Goal: Task Accomplishment & Management: Use online tool/utility

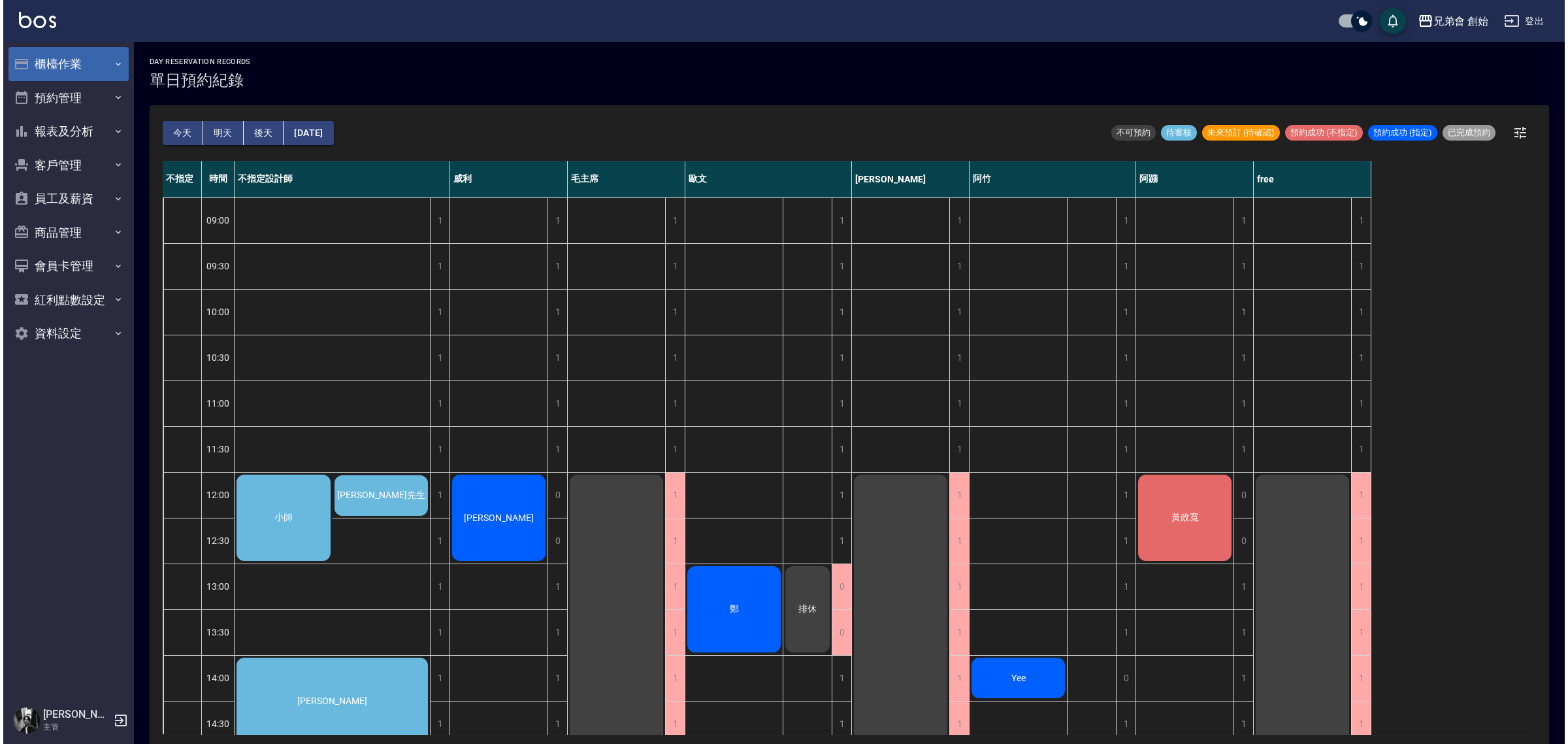
scroll to position [245, 0]
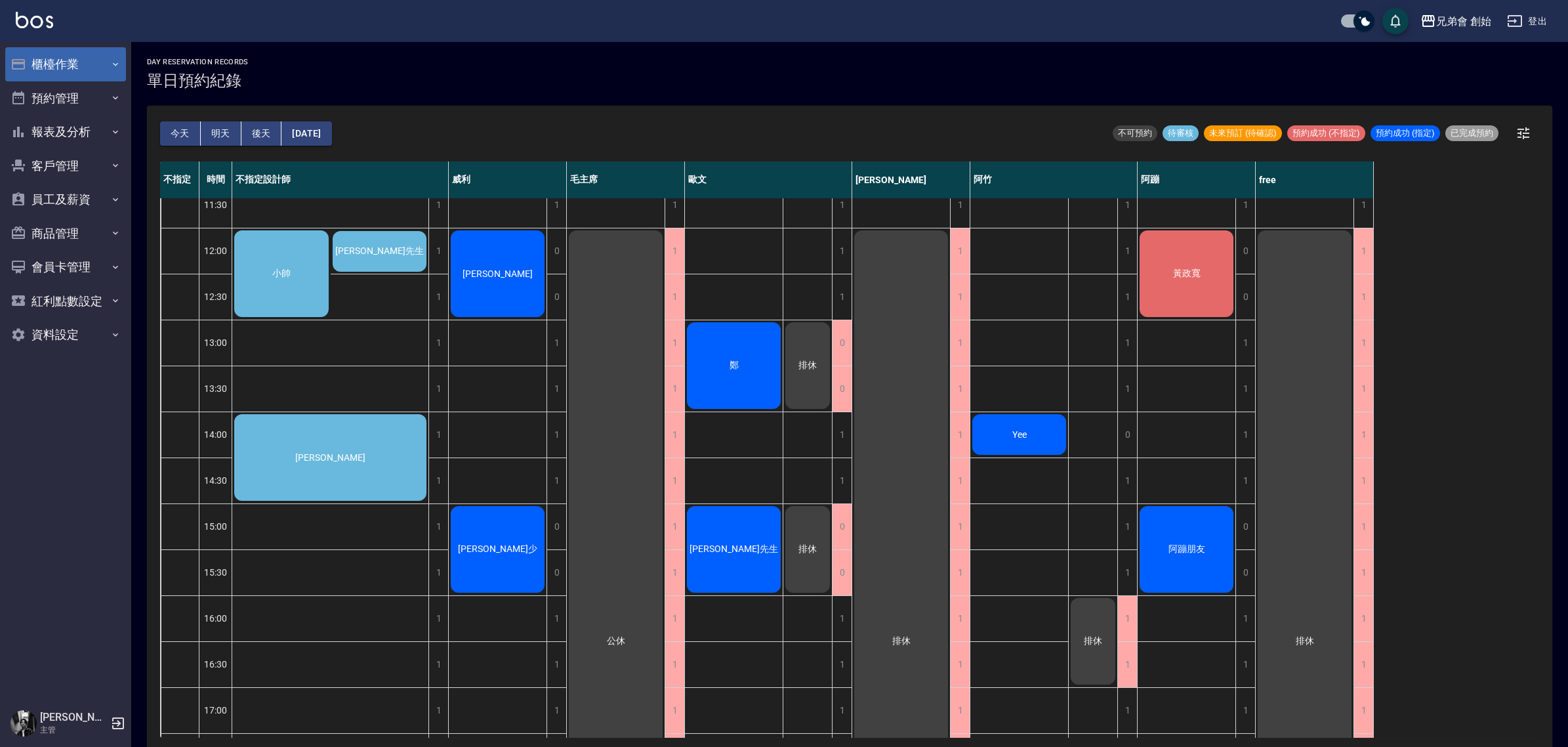
click at [88, 70] on button "櫃檯作業" at bounding box center [66, 64] width 121 height 34
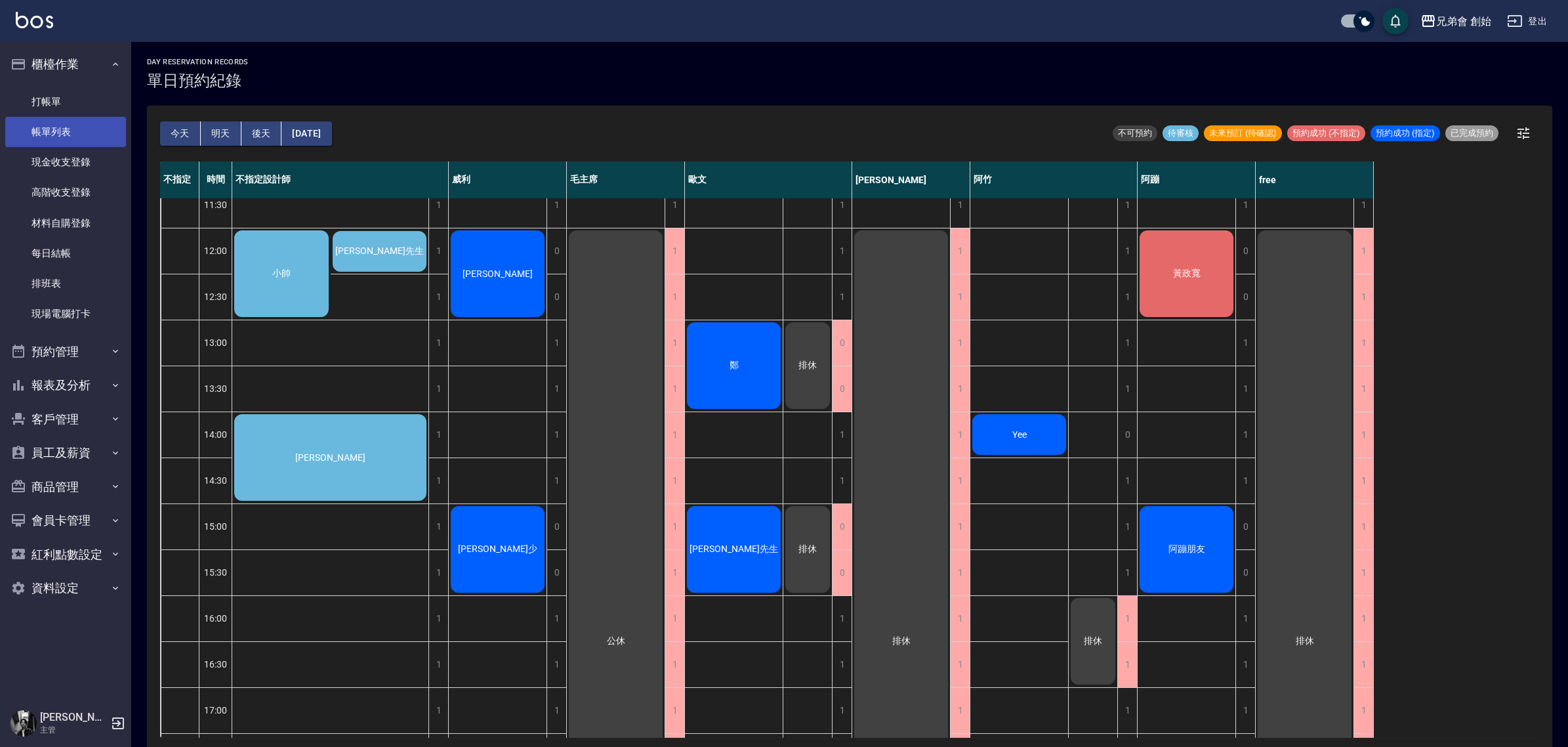
click at [72, 125] on link "帳單列表" at bounding box center [66, 132] width 121 height 31
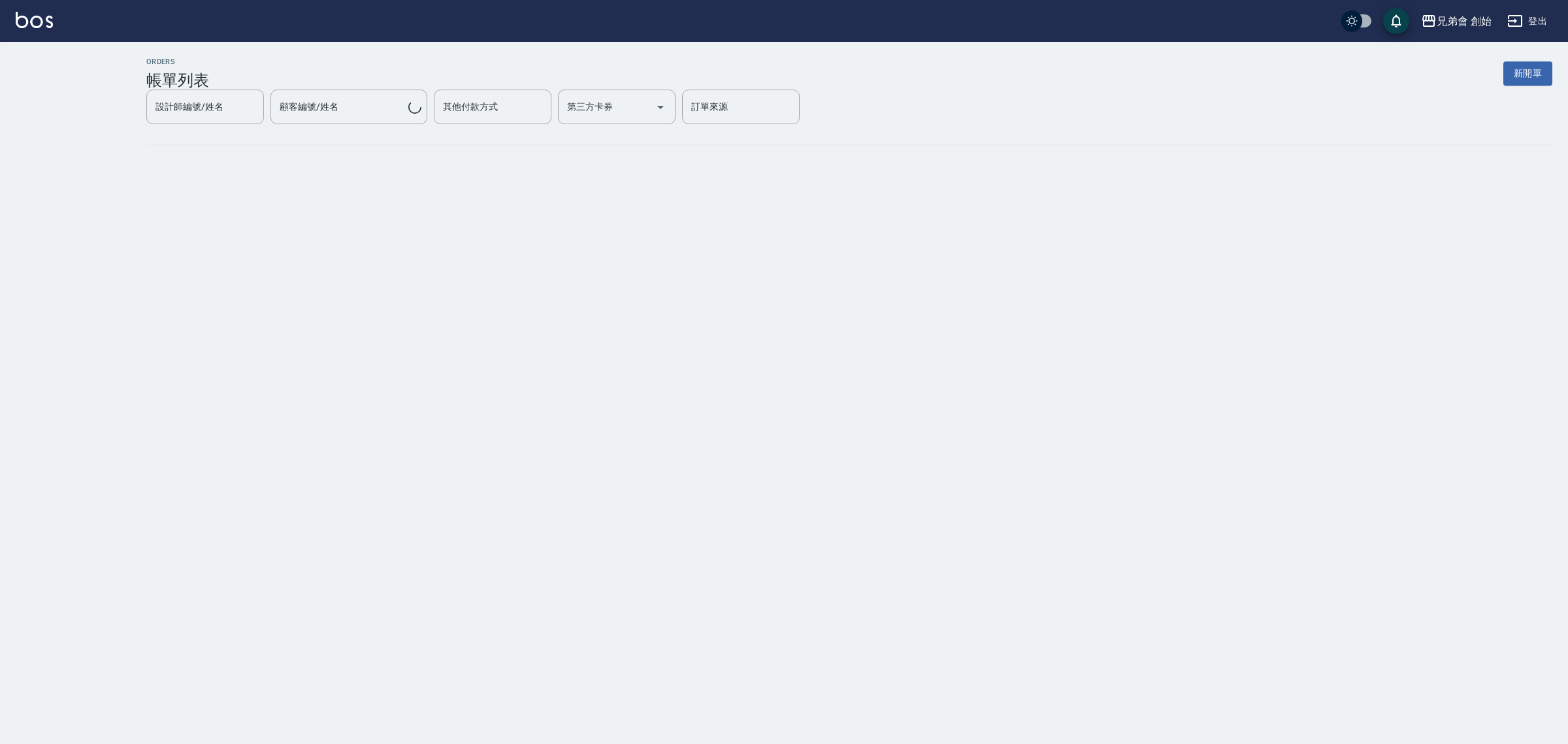
checkbox input "true"
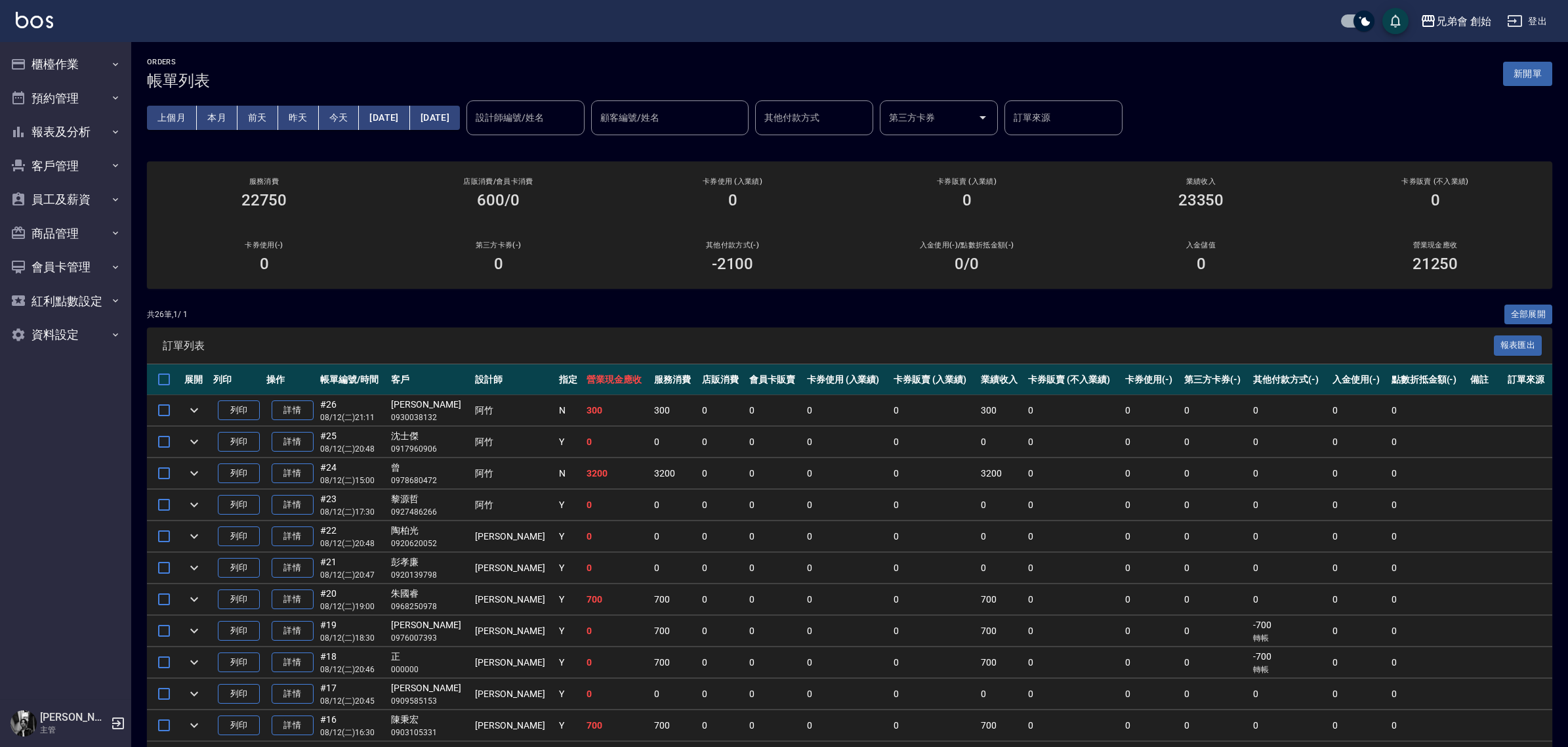
click at [566, 113] on input "設計師編號/姓名" at bounding box center [525, 117] width 106 height 23
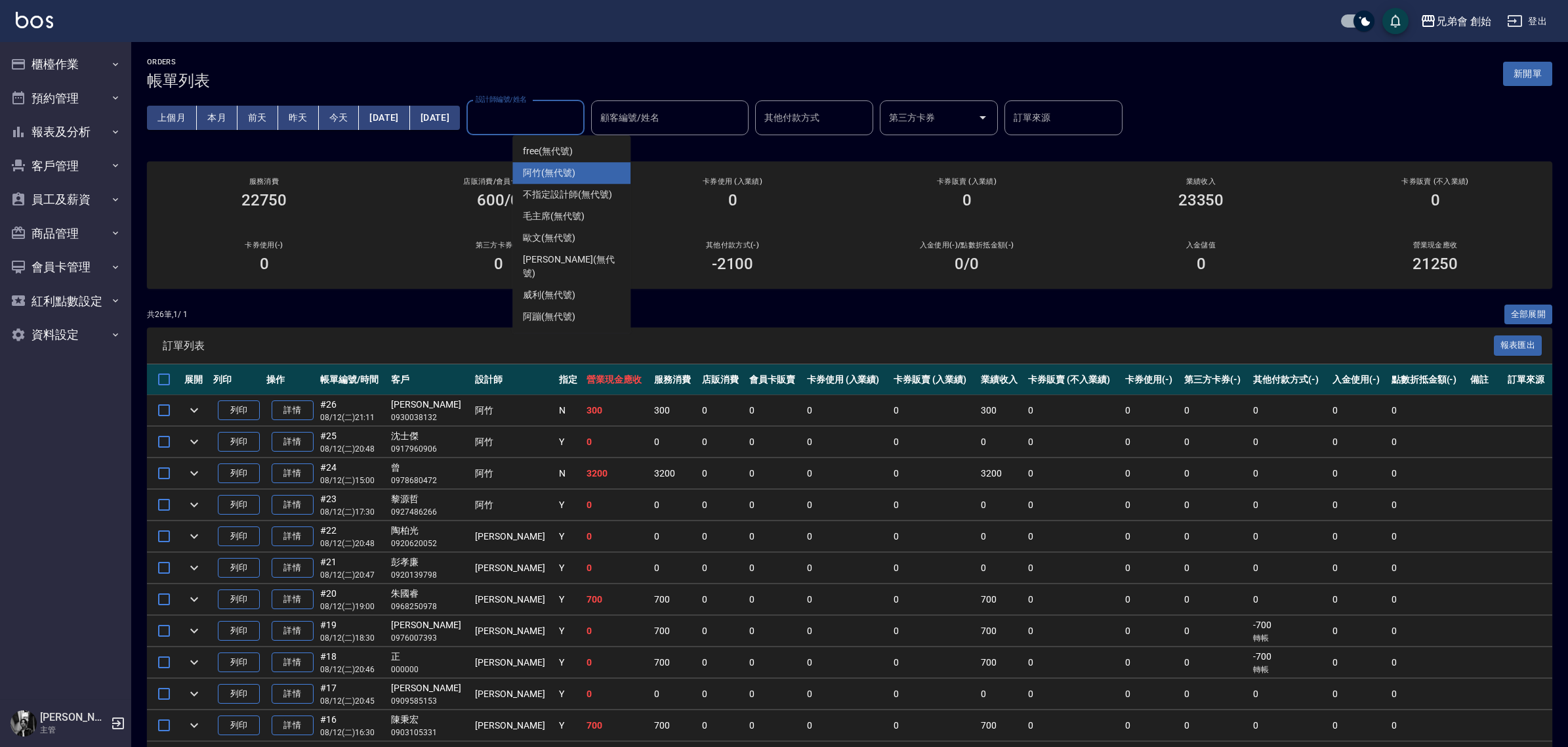
click at [597, 168] on div "阿竹 (無代號)" at bounding box center [571, 173] width 118 height 22
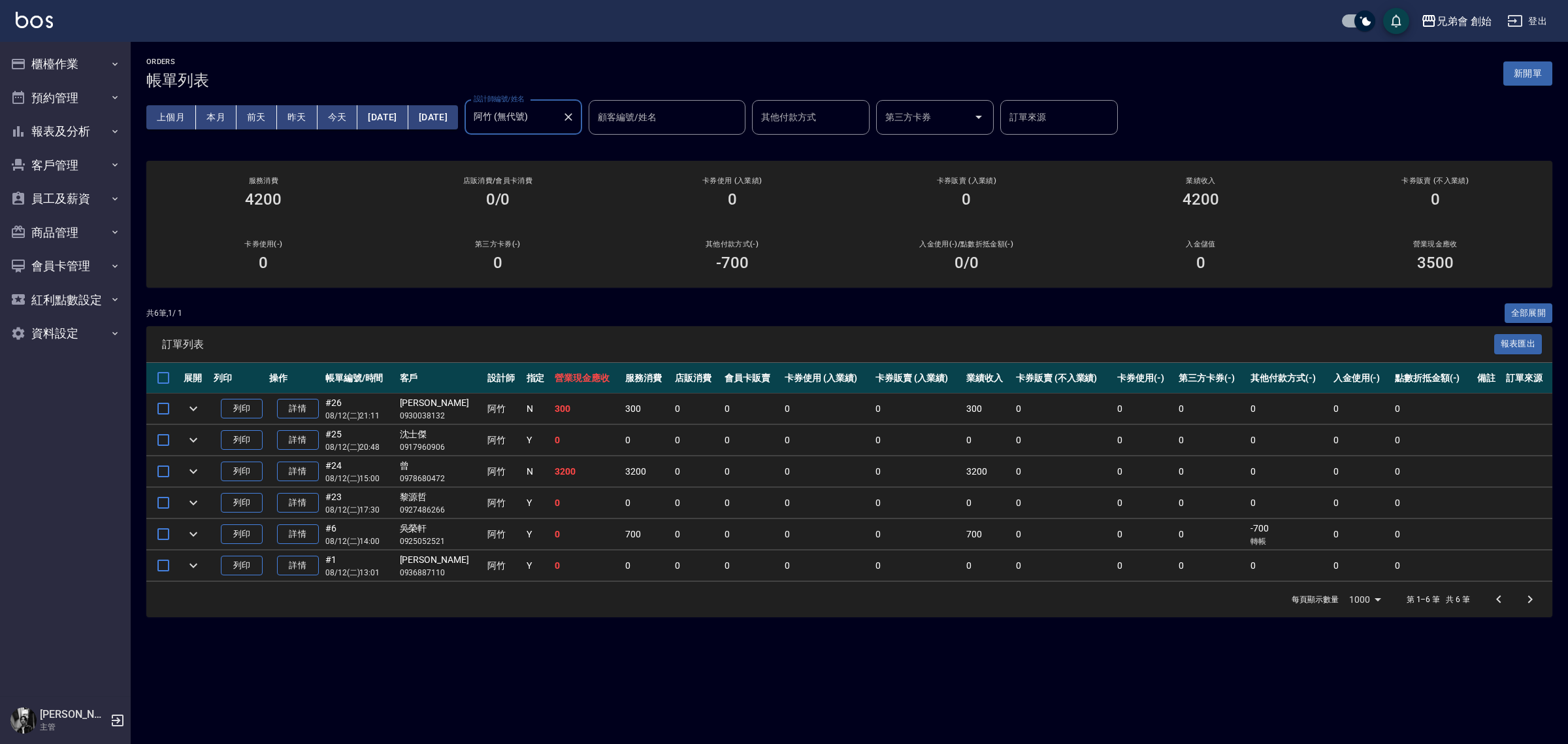
click at [211, 111] on button "本月" at bounding box center [216, 117] width 41 height 24
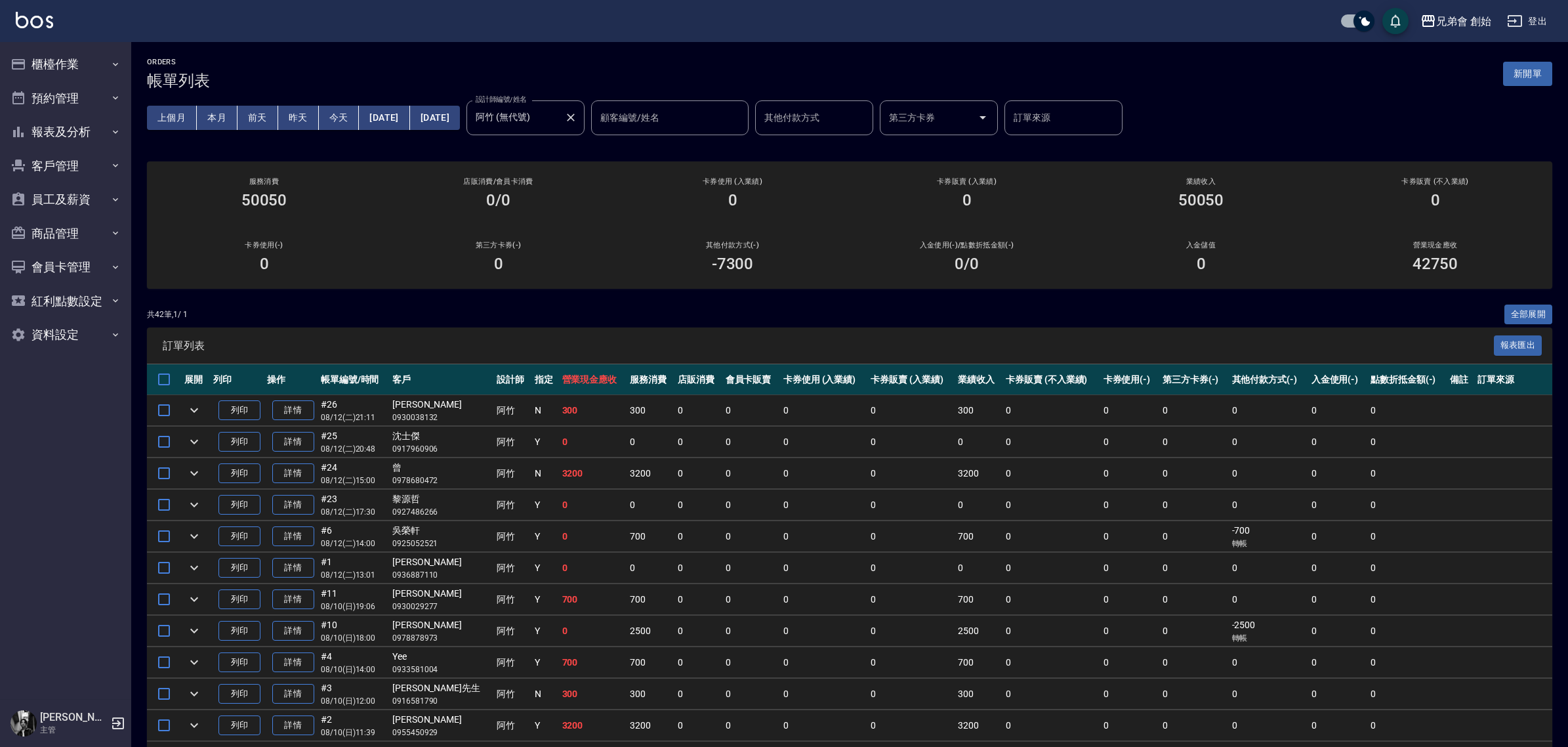
click at [584, 129] on div "[PERSON_NAME] (無代號) 設計師編號/姓名" at bounding box center [525, 117] width 118 height 34
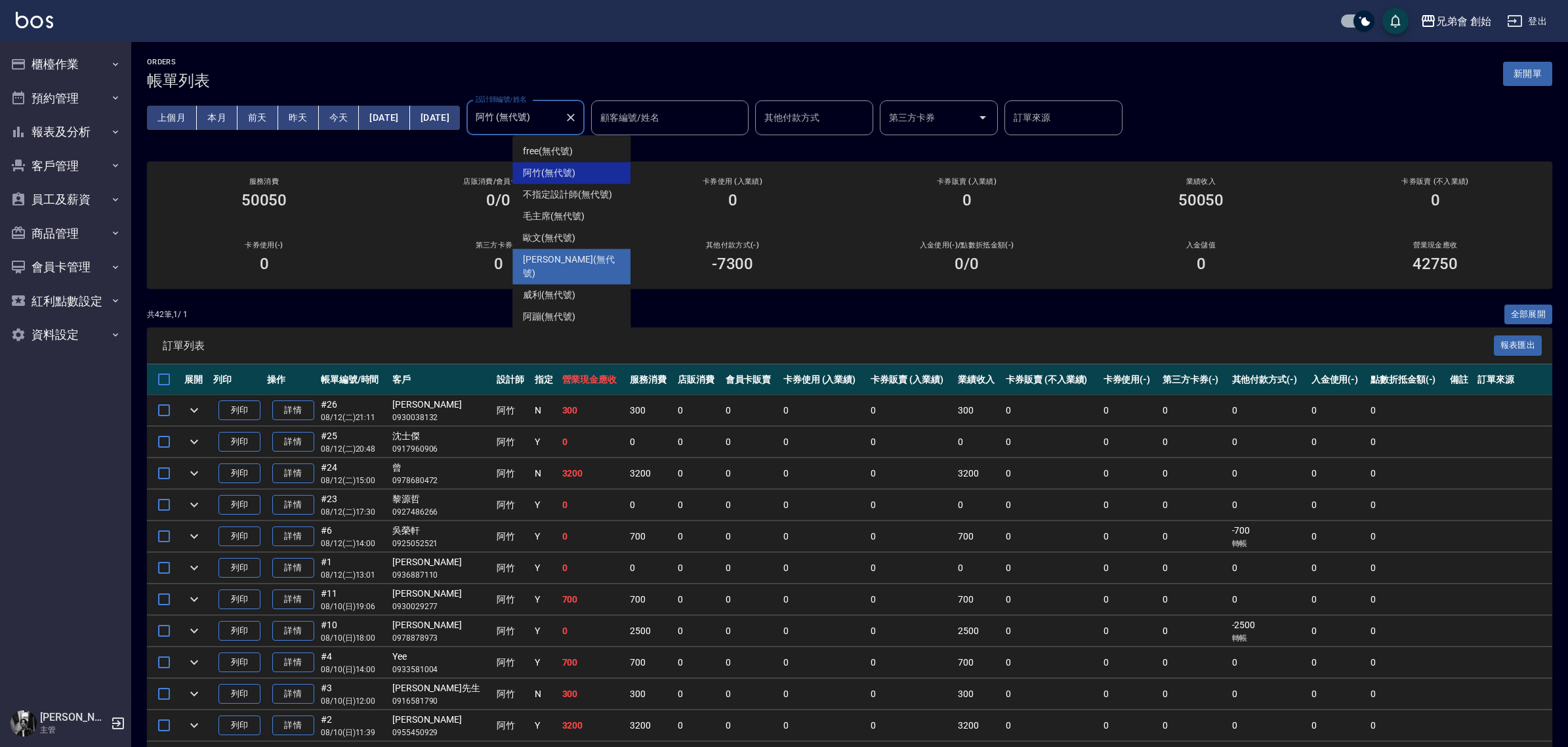
click at [582, 254] on div "[PERSON_NAME] (無代號)" at bounding box center [571, 266] width 118 height 35
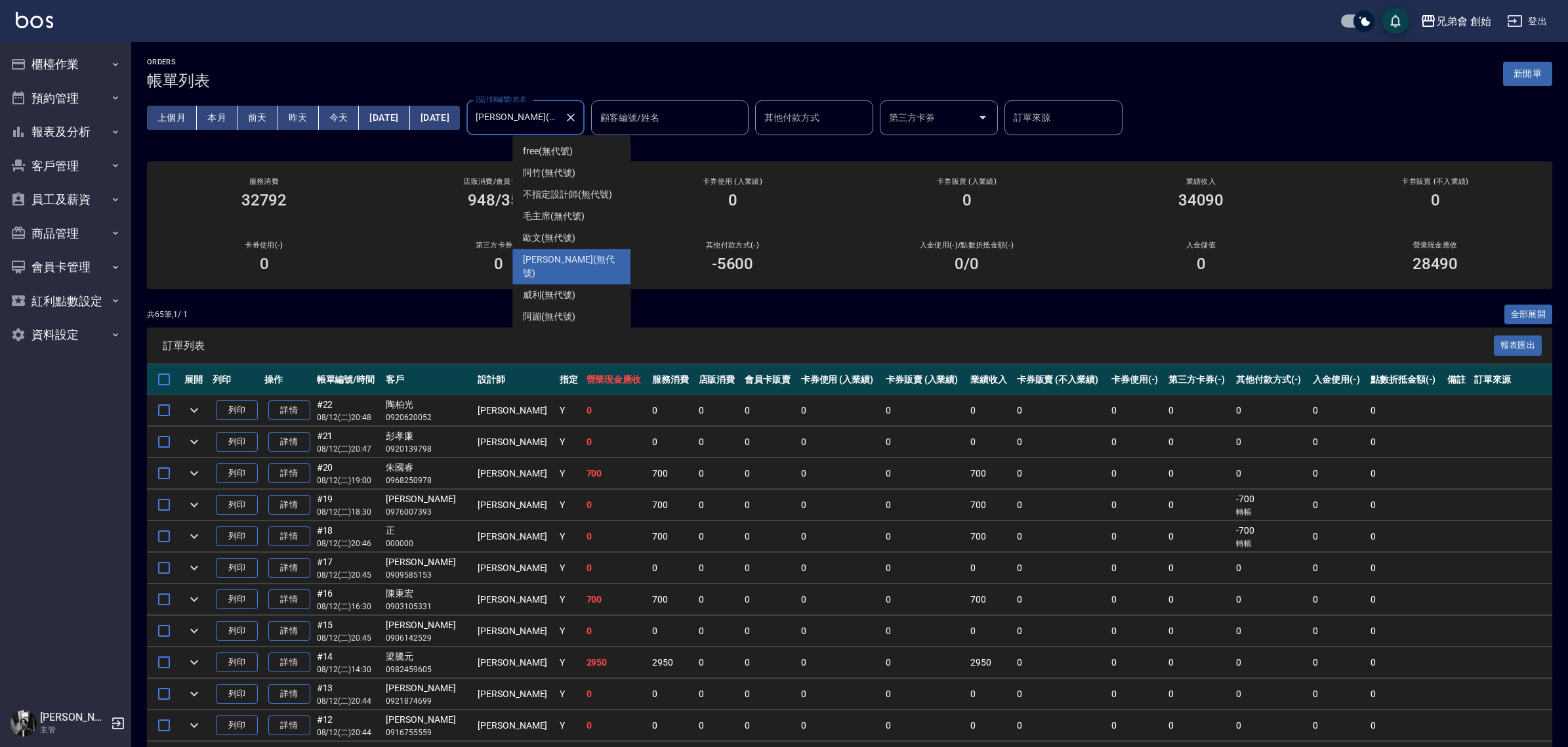
click at [559, 111] on input "潘潘(無代號)" at bounding box center [515, 117] width 87 height 23
click at [592, 215] on div "毛主席 (無代號)" at bounding box center [571, 216] width 118 height 22
type input "毛主席(無代號)"
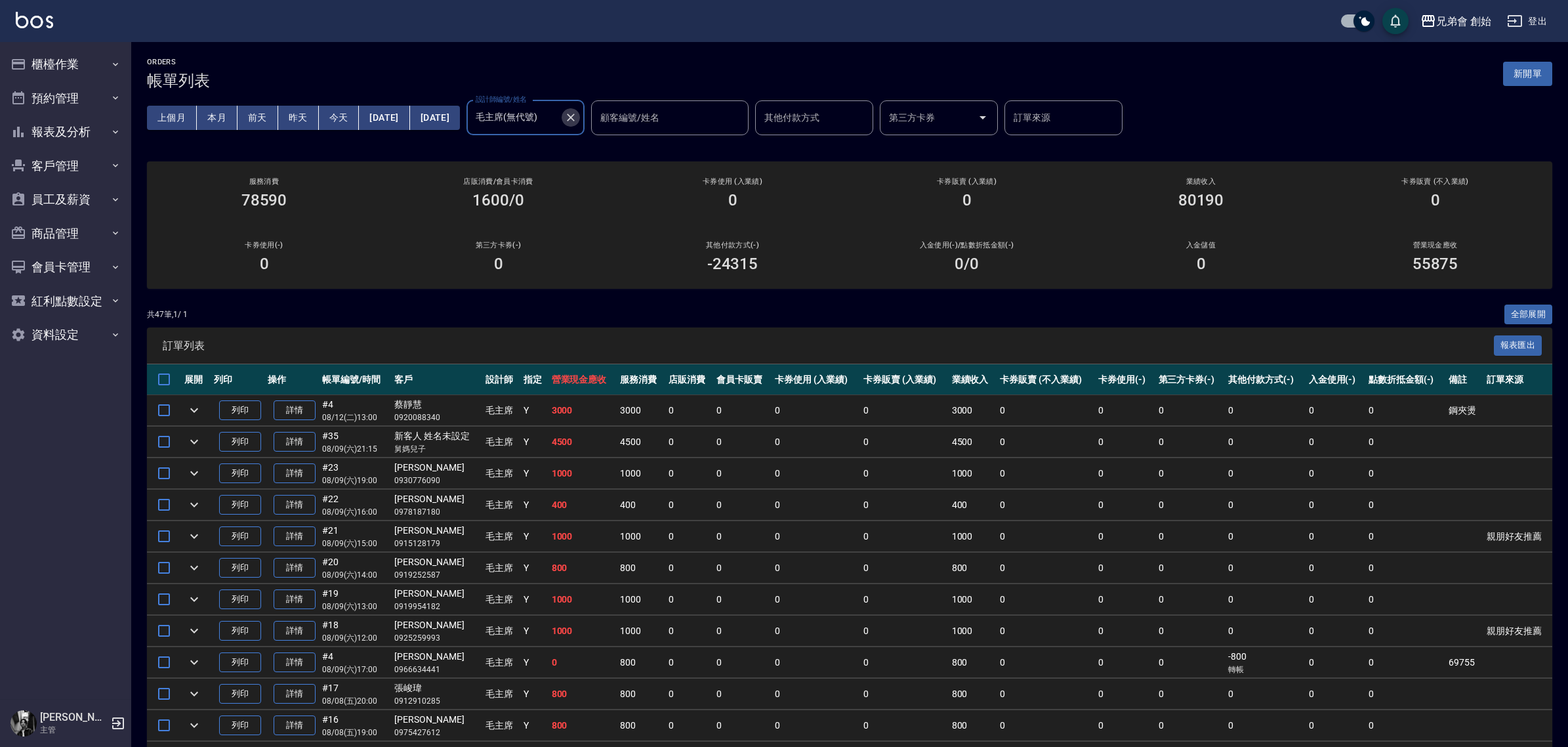
click at [575, 115] on icon "Clear" at bounding box center [571, 117] width 8 height 8
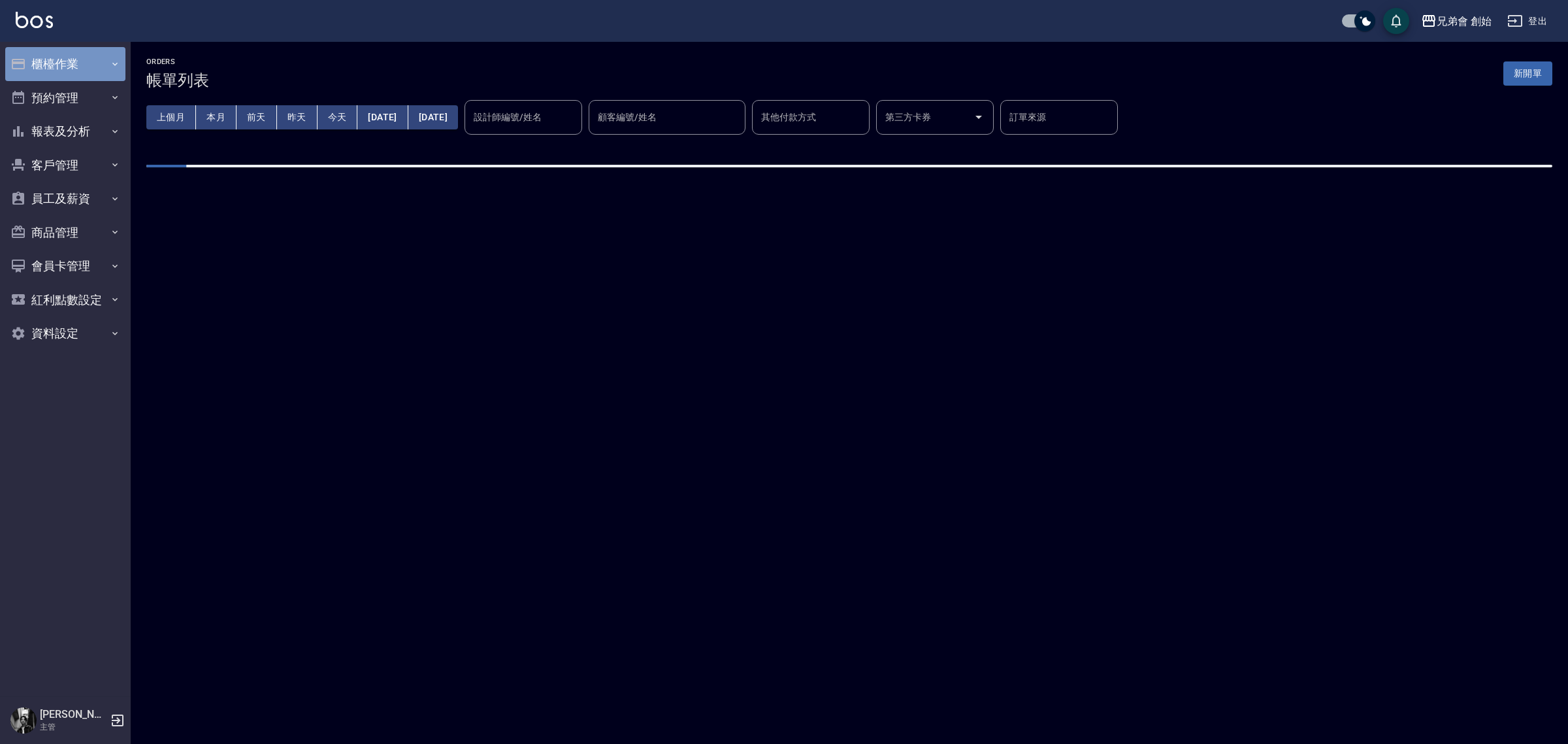
drag, startPoint x: 73, startPoint y: 55, endPoint x: 85, endPoint y: 66, distance: 16.3
click at [73, 55] on button "櫃檯作業" at bounding box center [65, 64] width 120 height 34
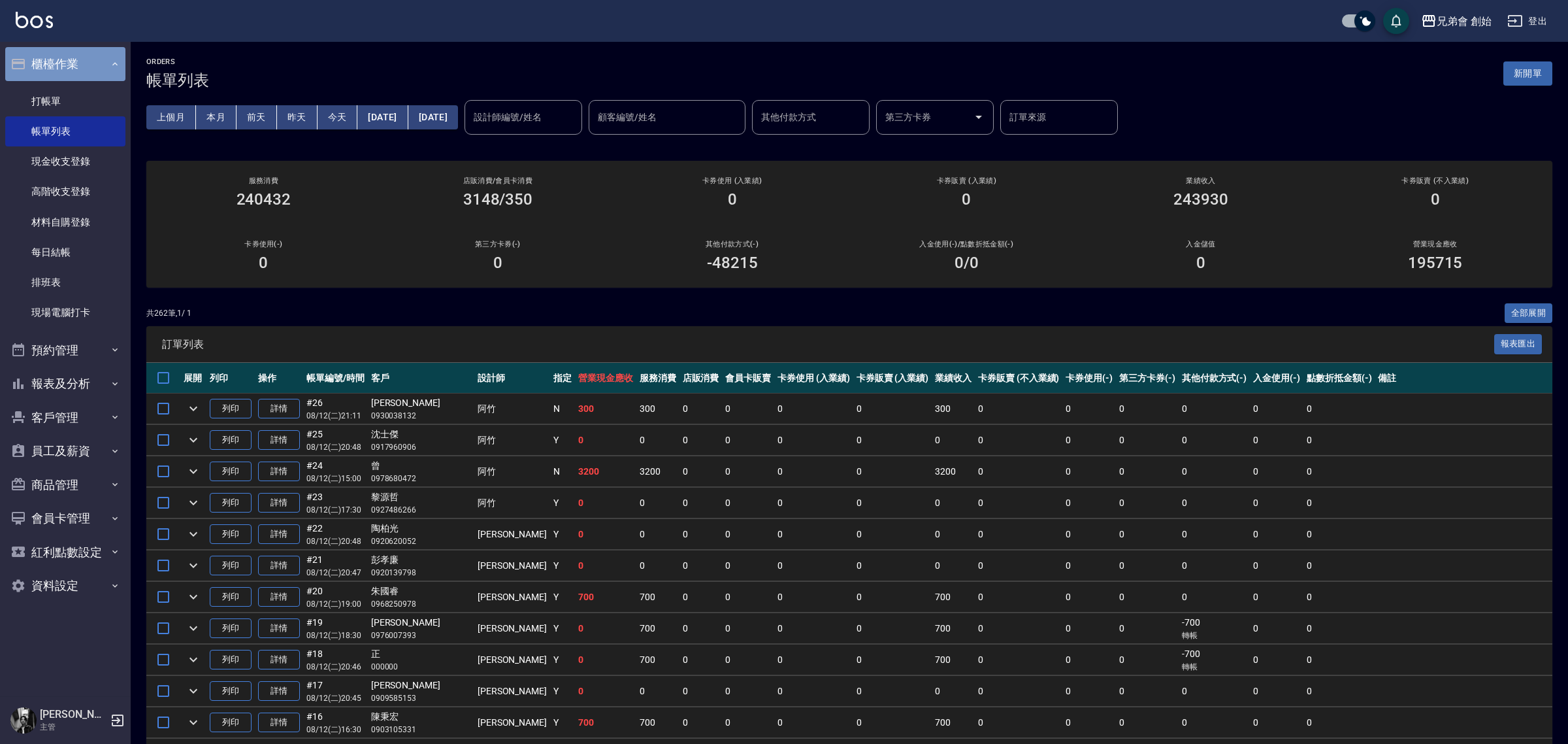
click at [85, 66] on button "櫃檯作業" at bounding box center [65, 64] width 120 height 34
